Goal: Information Seeking & Learning: Learn about a topic

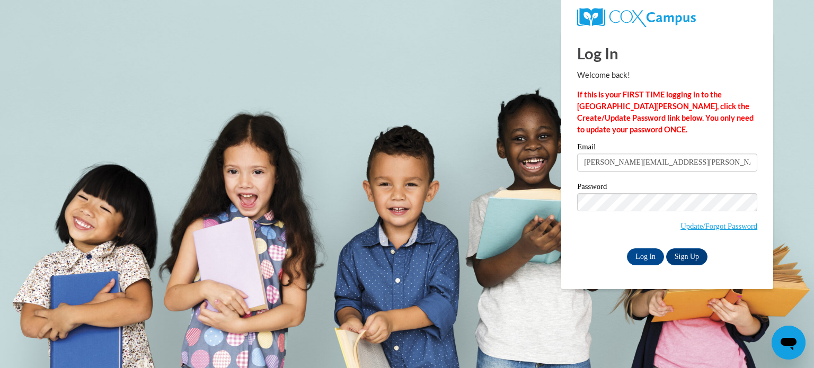
type input "jonathan.ismail@wrps.net"
click at [627, 248] on input "Log In" at bounding box center [645, 256] width 37 height 17
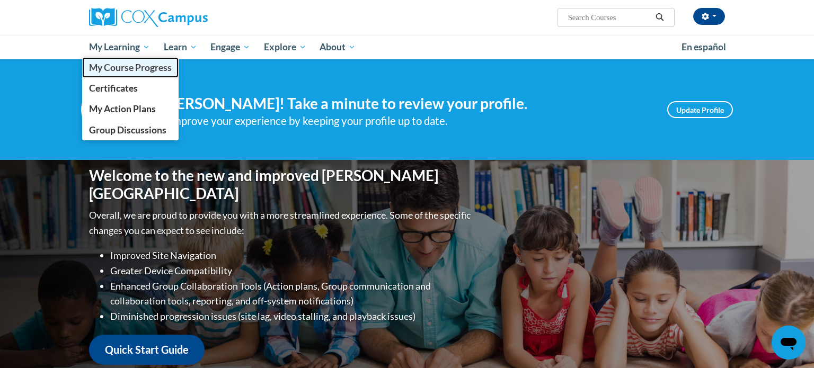
click at [123, 77] on link "My Course Progress" at bounding box center [130, 67] width 96 height 21
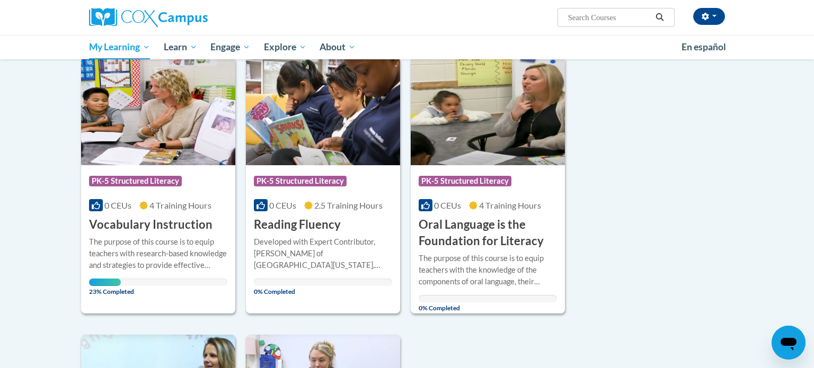
scroll to position [129, 0]
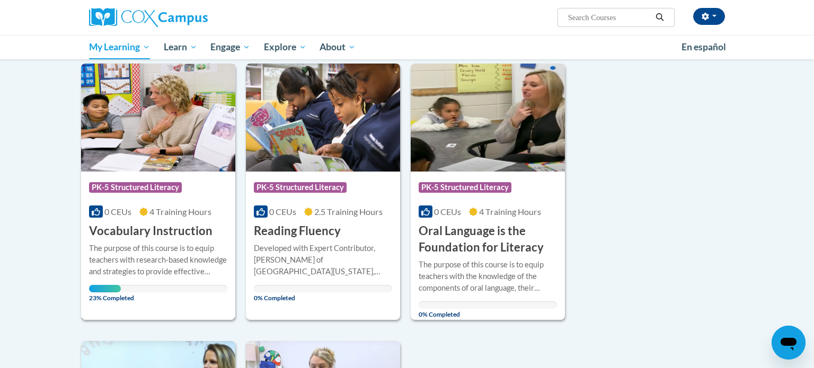
click at [185, 204] on div "Course Category: PK-5 Structured Literacy 0 CEUs 4 Training Hours COURSE Vocabu…" at bounding box center [158, 206] width 154 height 68
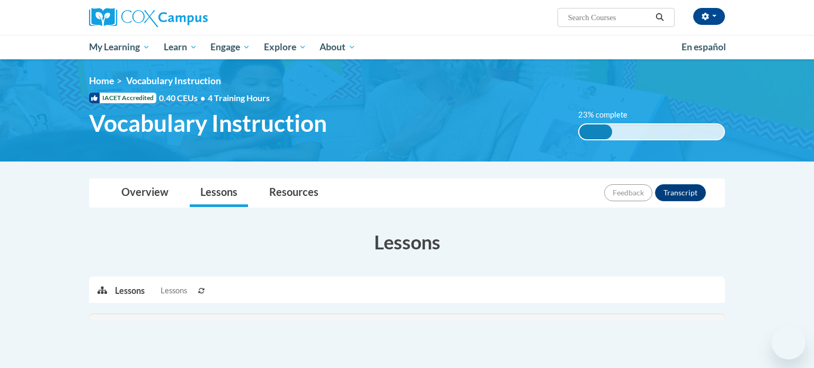
click at [185, 204] on li "Lessons" at bounding box center [218, 193] width 69 height 28
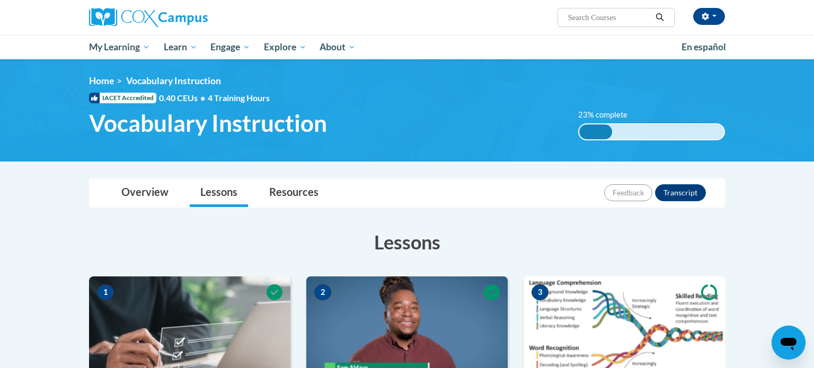
drag, startPoint x: 805, startPoint y: 58, endPoint x: 805, endPoint y: 74, distance: 16.4
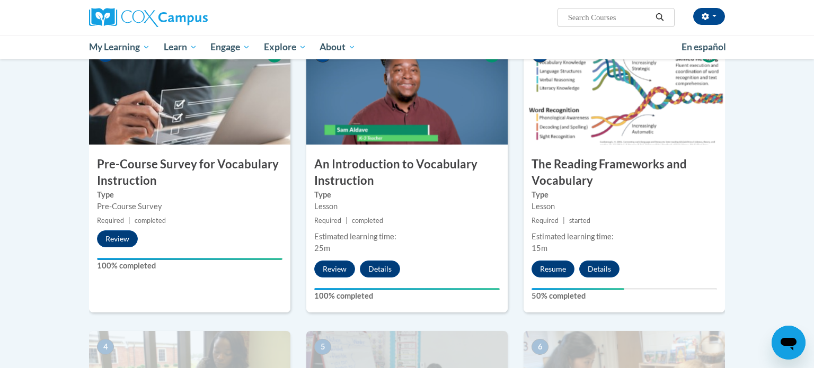
scroll to position [239, 0]
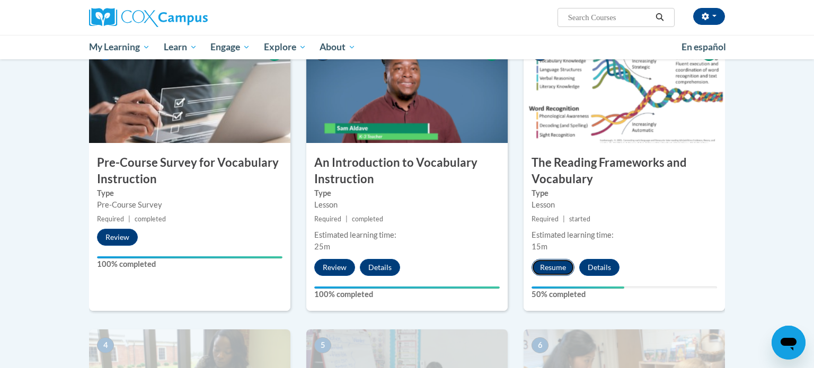
click at [554, 272] on button "Resume" at bounding box center [552, 267] width 43 height 17
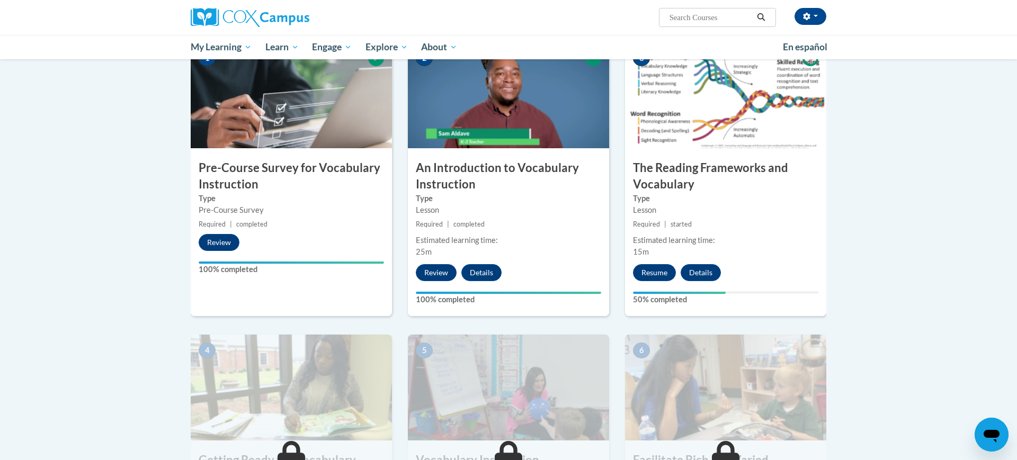
scroll to position [230, 0]
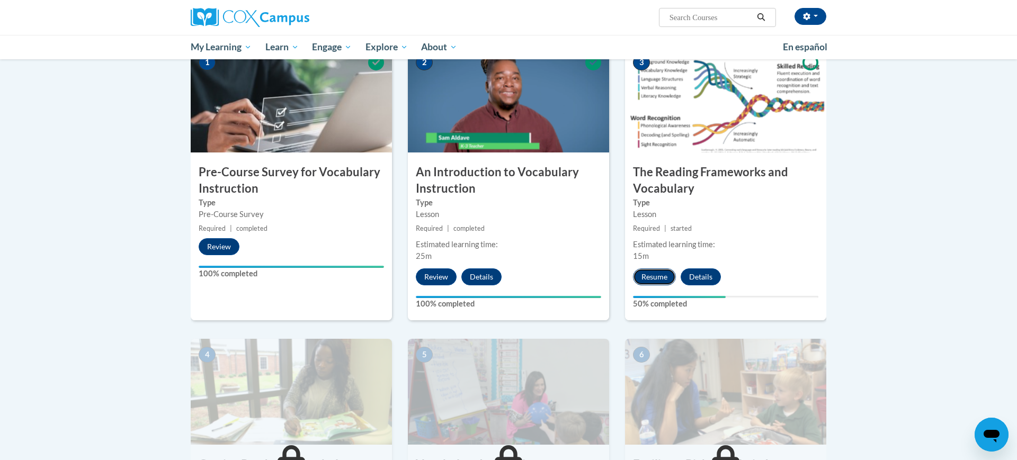
click at [657, 279] on button "Resume" at bounding box center [654, 277] width 43 height 17
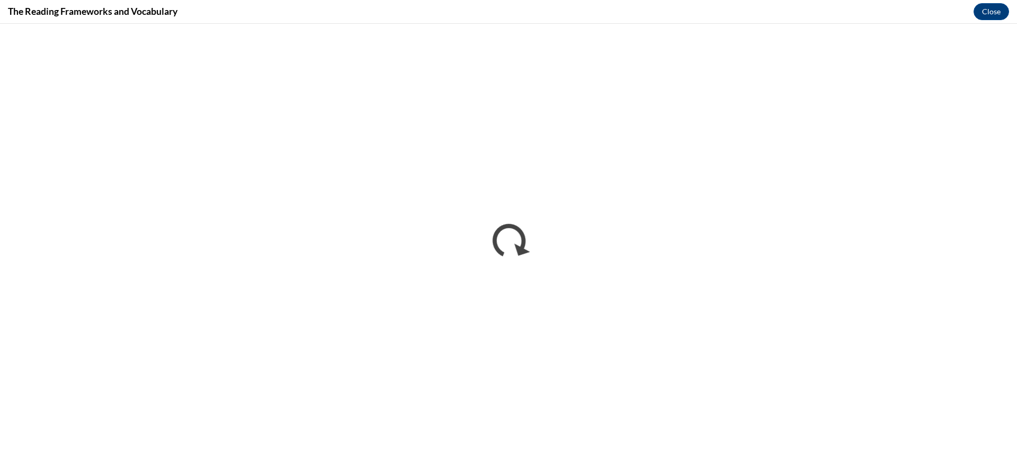
scroll to position [0, 0]
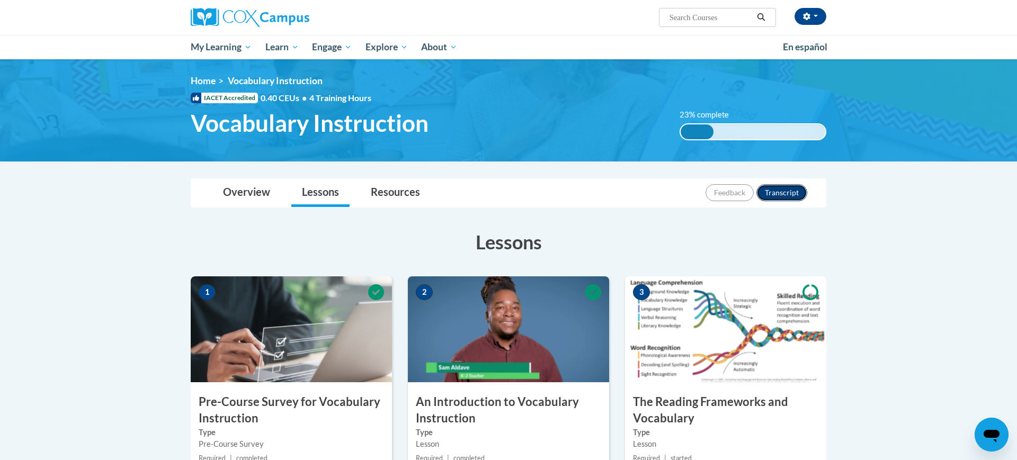
click at [788, 194] on button "Transcript" at bounding box center [782, 192] width 51 height 17
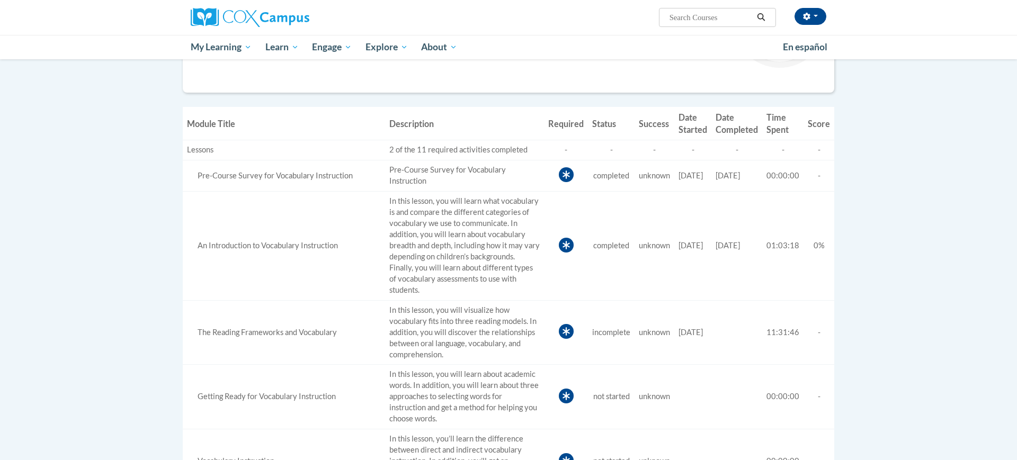
scroll to position [216, 0]
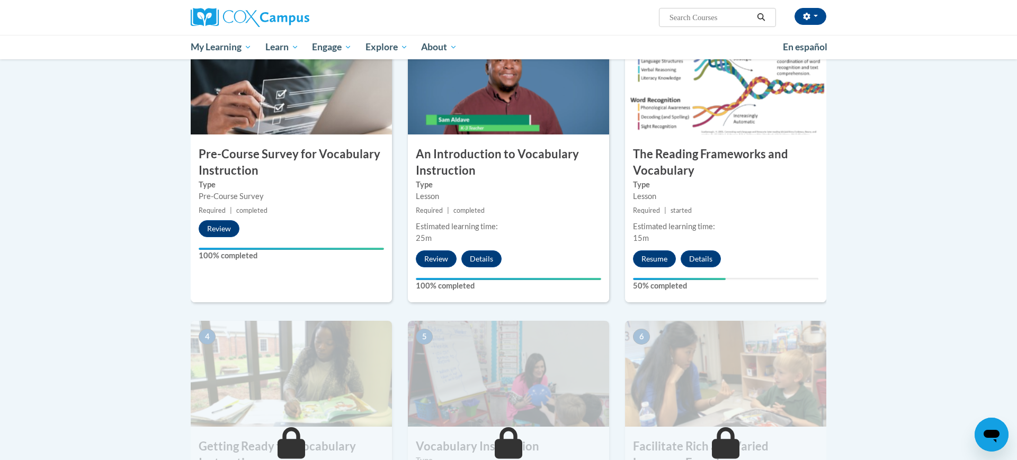
scroll to position [252, 0]
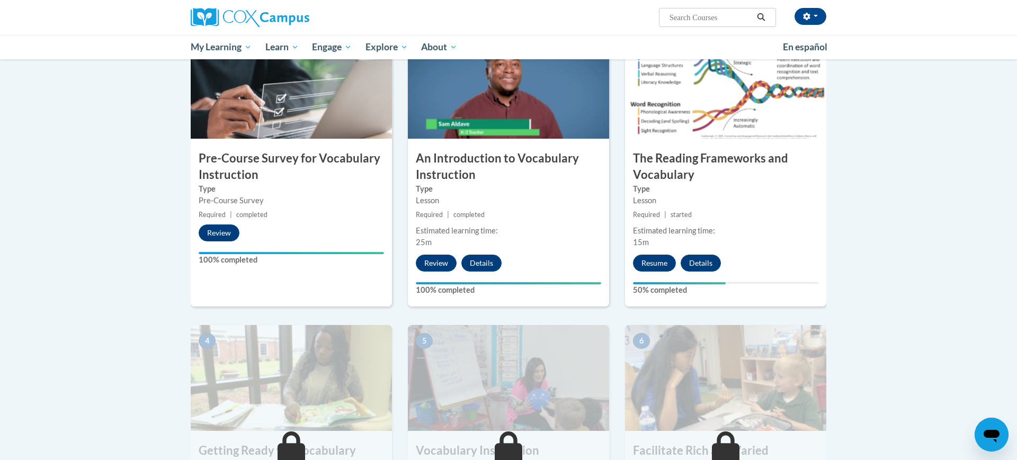
scroll to position [246, 0]
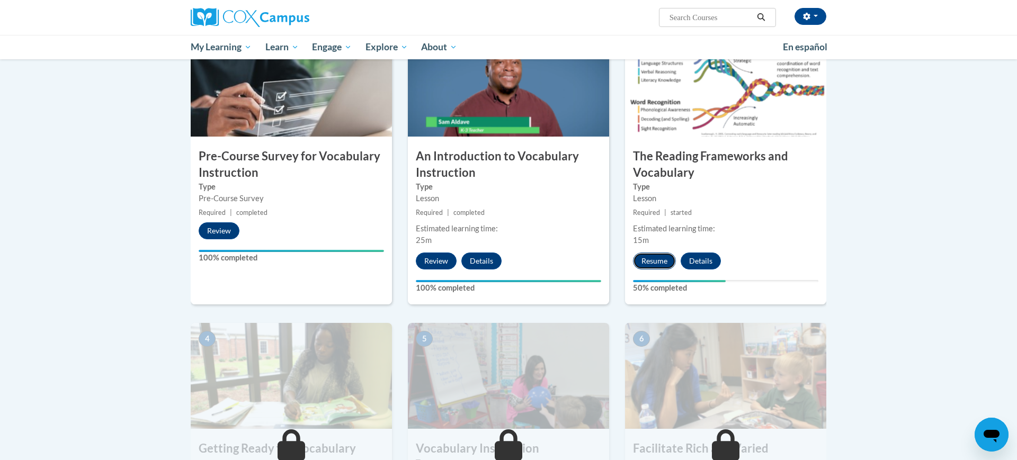
click at [666, 265] on button "Resume" at bounding box center [654, 261] width 43 height 17
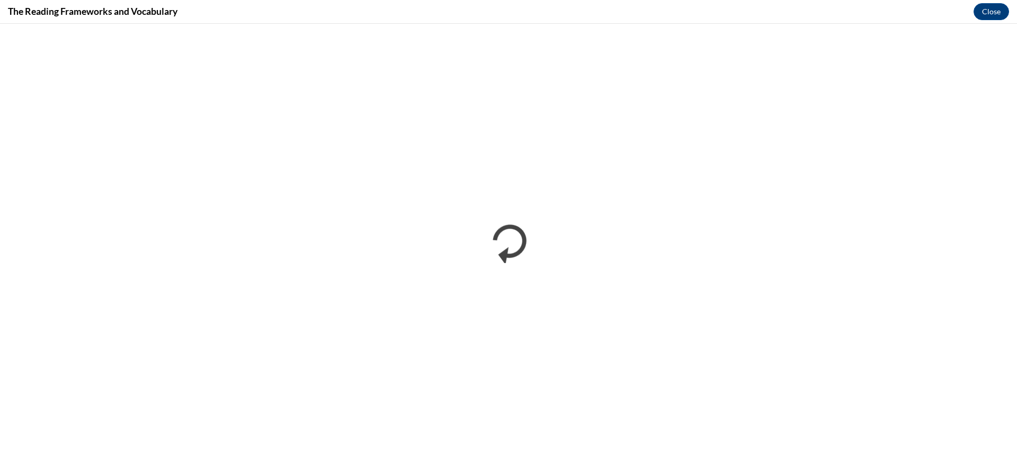
scroll to position [0, 0]
click at [987, 17] on button "Close" at bounding box center [991, 11] width 35 height 17
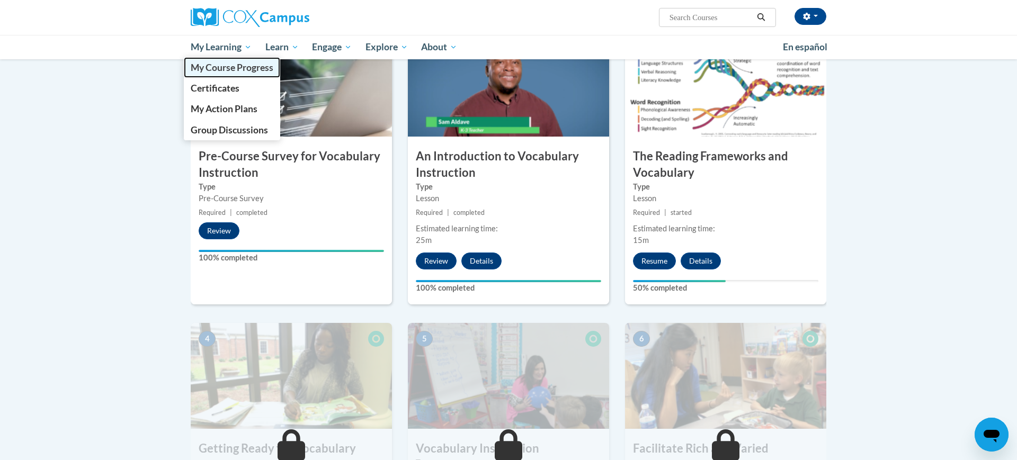
click at [209, 72] on span "My Course Progress" at bounding box center [232, 67] width 83 height 11
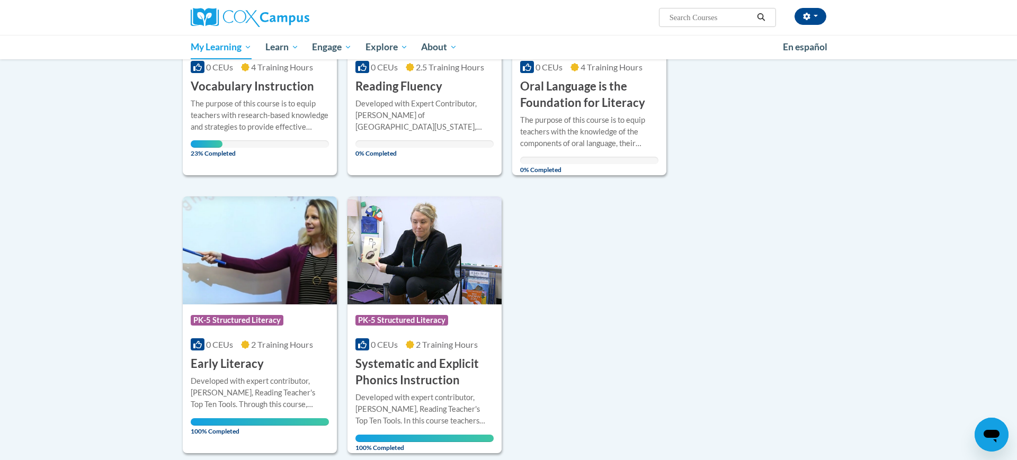
scroll to position [120, 0]
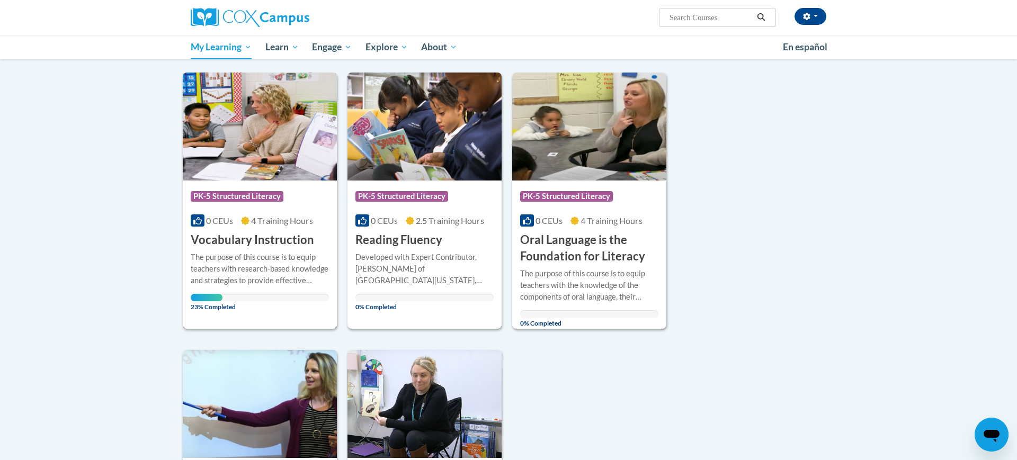
click at [230, 218] on span "0 CEUs" at bounding box center [219, 221] width 27 height 10
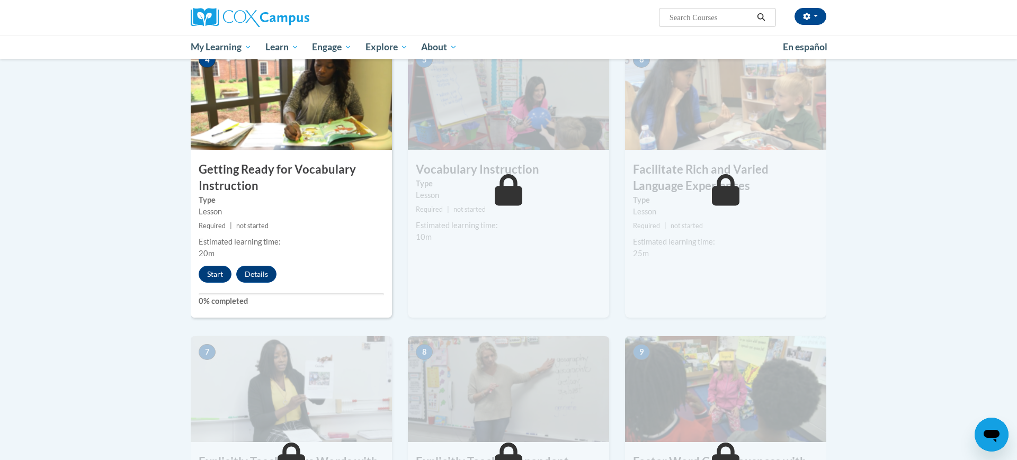
scroll to position [527, 0]
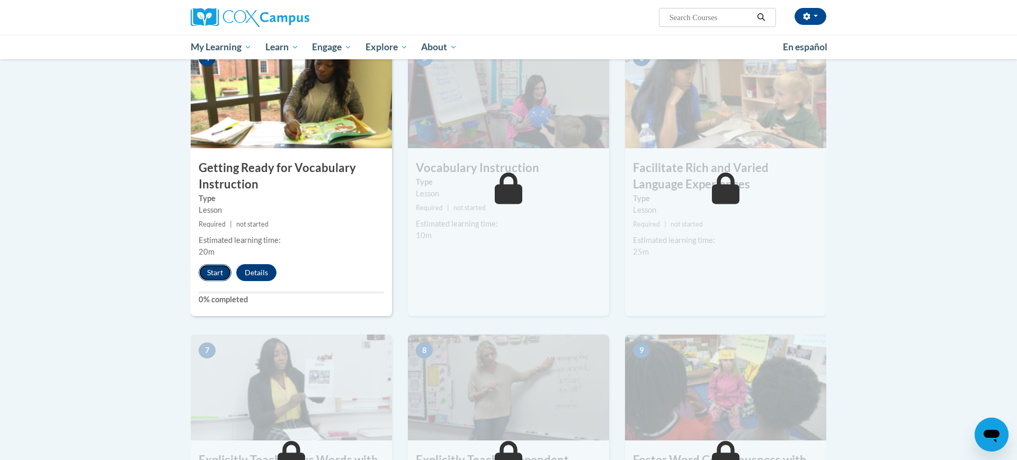
click at [206, 269] on button "Start" at bounding box center [215, 272] width 33 height 17
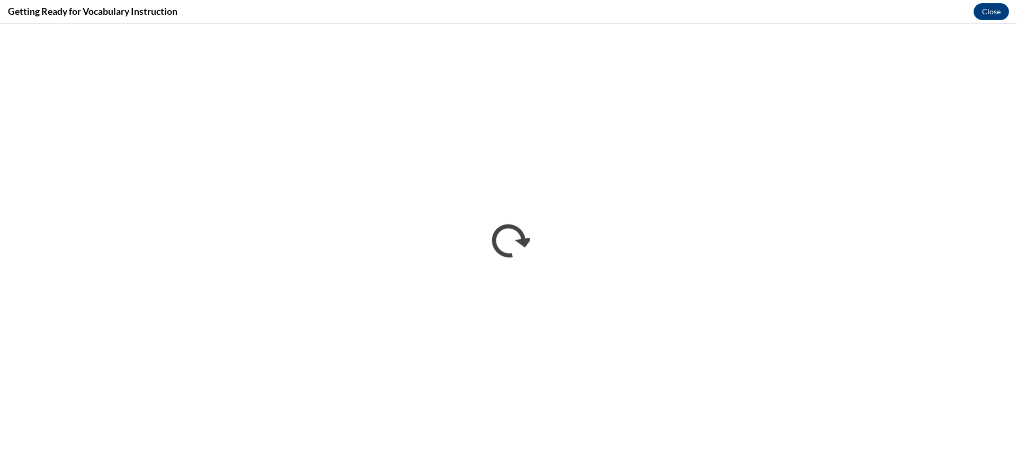
scroll to position [0, 0]
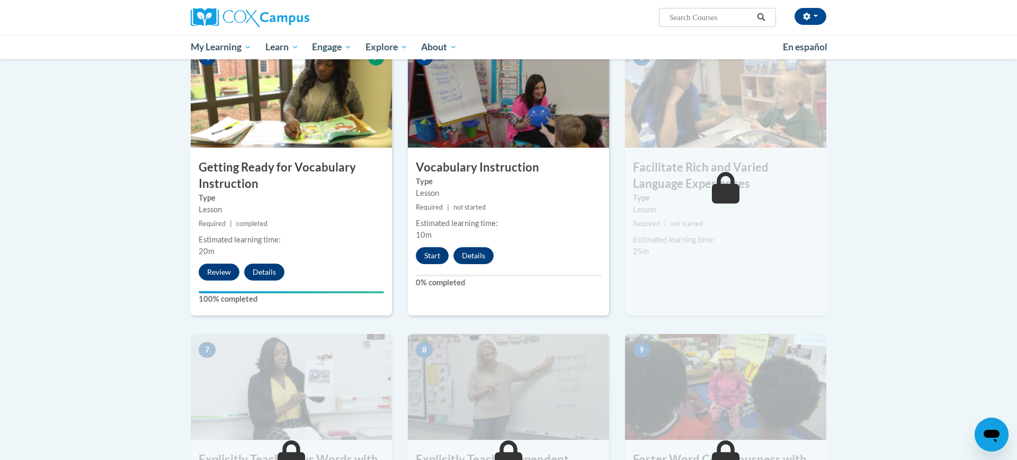
scroll to position [519, 0]
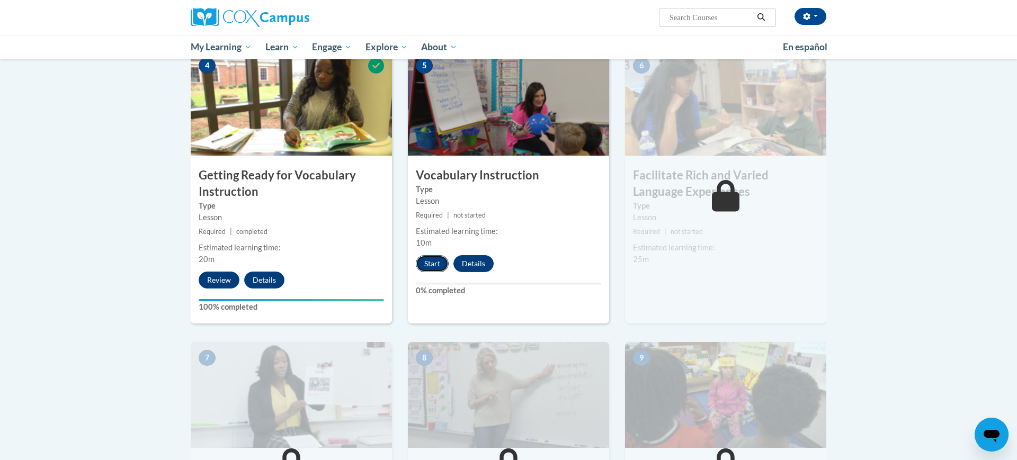
click at [428, 269] on button "Start" at bounding box center [432, 263] width 33 height 17
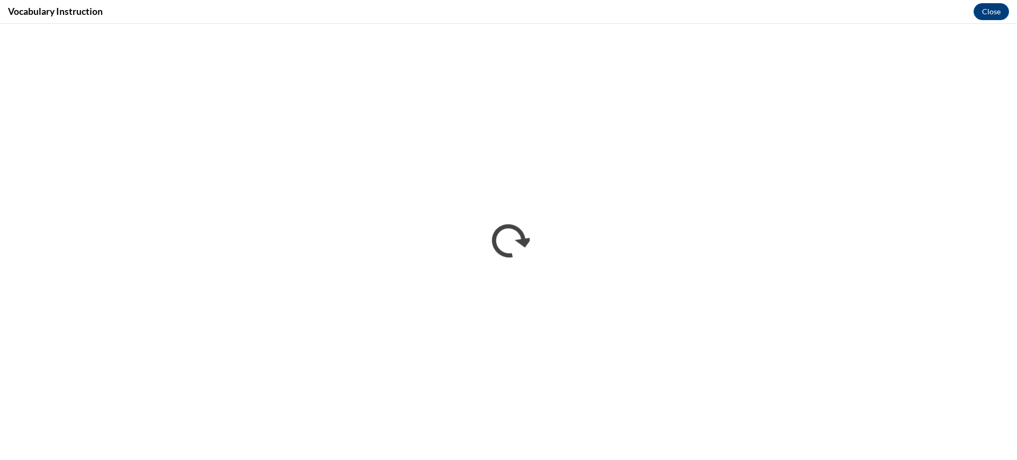
scroll to position [0, 0]
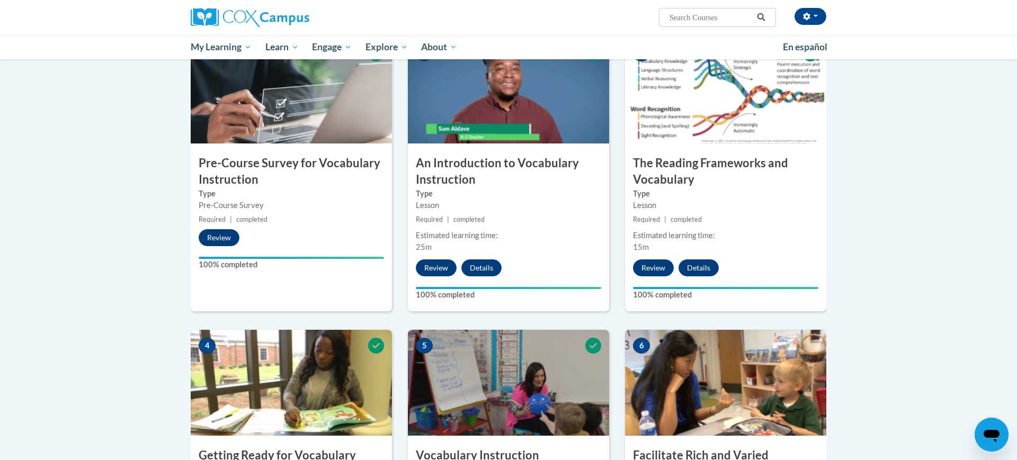
scroll to position [231, 0]
